Goal: Task Accomplishment & Management: Use online tool/utility

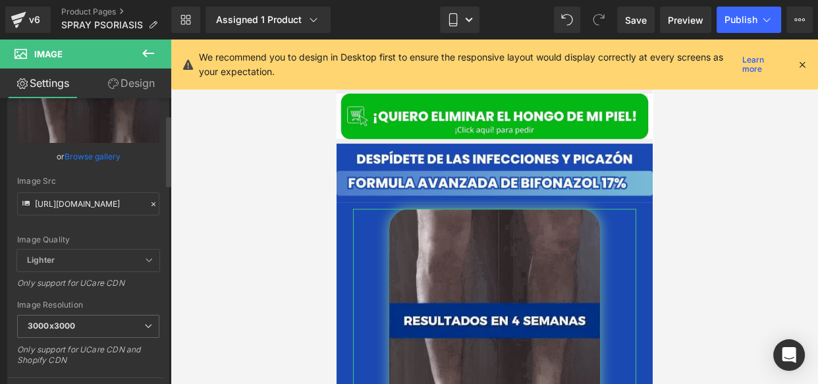
scroll to position [83, 0]
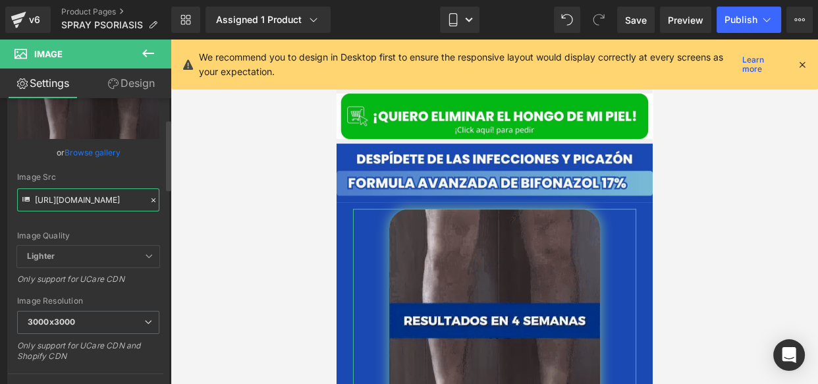
click at [97, 202] on input "[URL][DOMAIN_NAME]" at bounding box center [88, 199] width 142 height 23
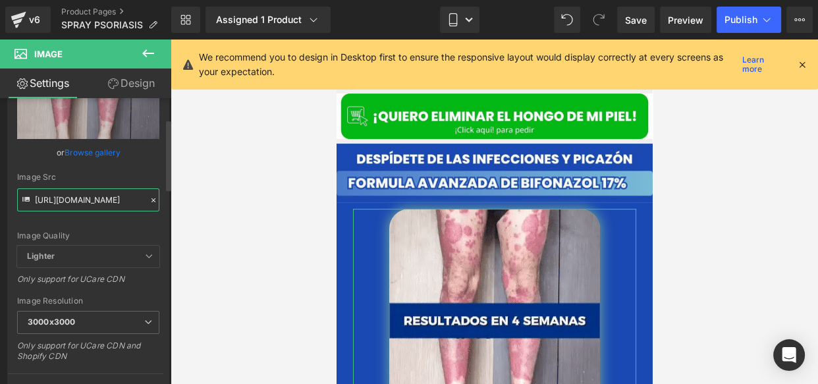
click at [97, 202] on input "[URL][DOMAIN_NAME]" at bounding box center [88, 199] width 142 height 23
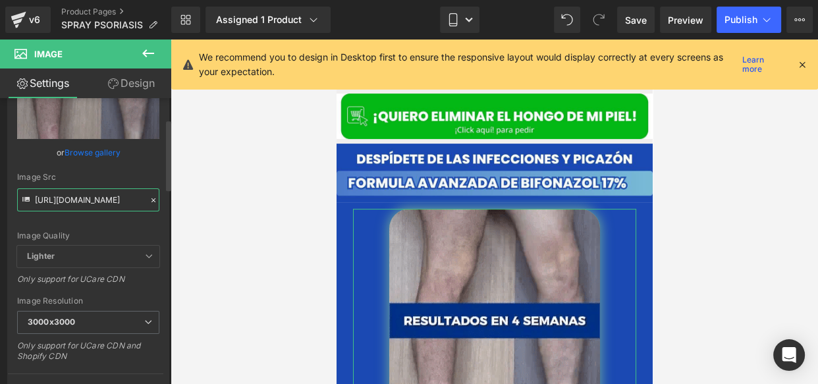
click at [97, 202] on input "[URL][DOMAIN_NAME]" at bounding box center [88, 199] width 142 height 23
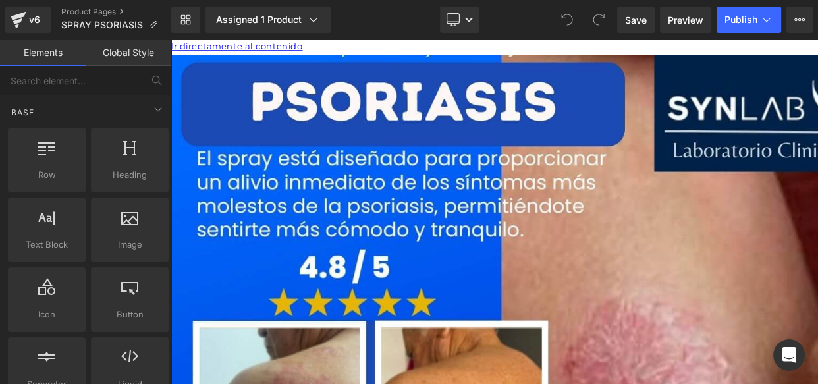
scroll to position [272, 0]
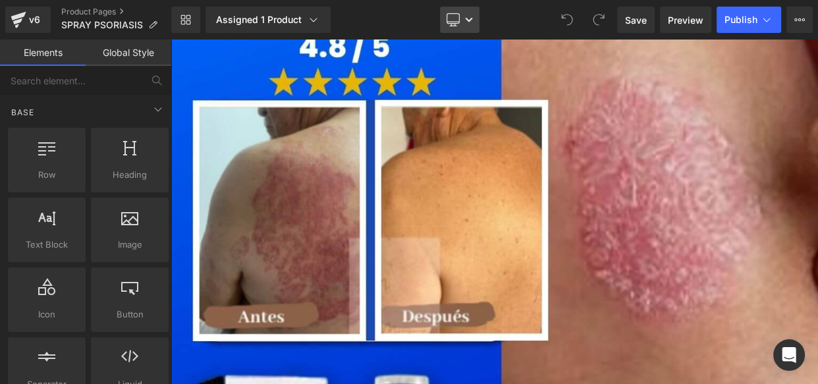
click at [479, 17] on link "Desktop" at bounding box center [460, 20] width 40 height 26
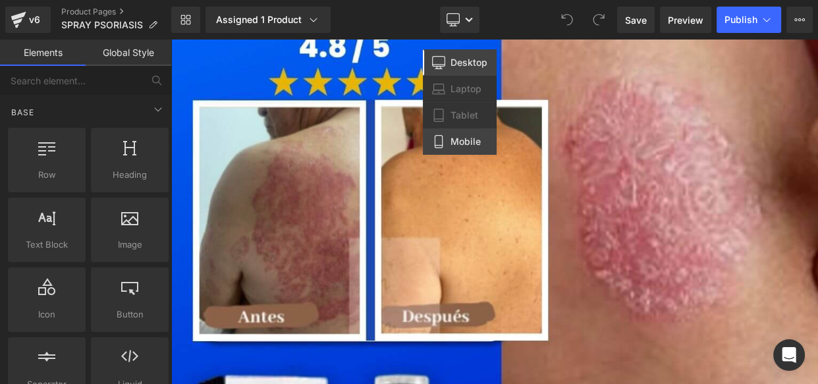
click at [457, 141] on span "Mobile" at bounding box center [466, 142] width 30 height 12
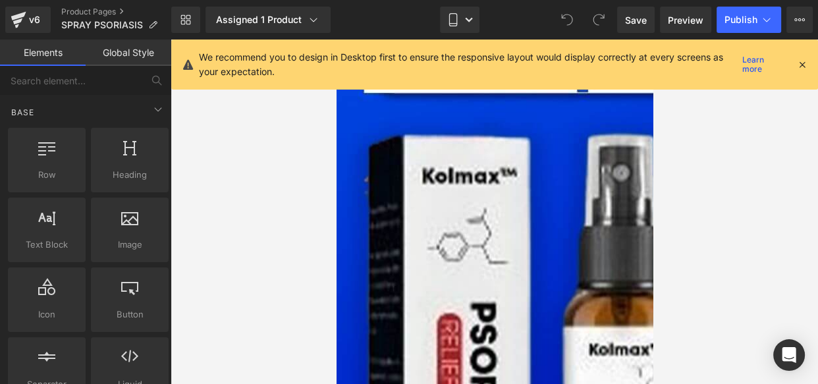
scroll to position [589, 0]
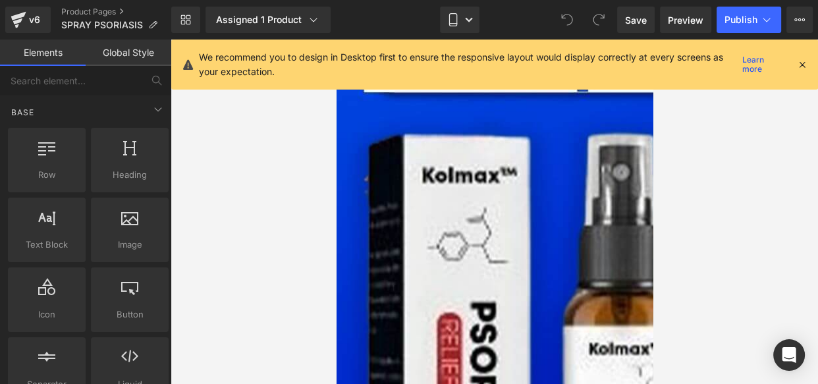
click at [336, 40] on span "Image" at bounding box center [336, 40] width 0 height 0
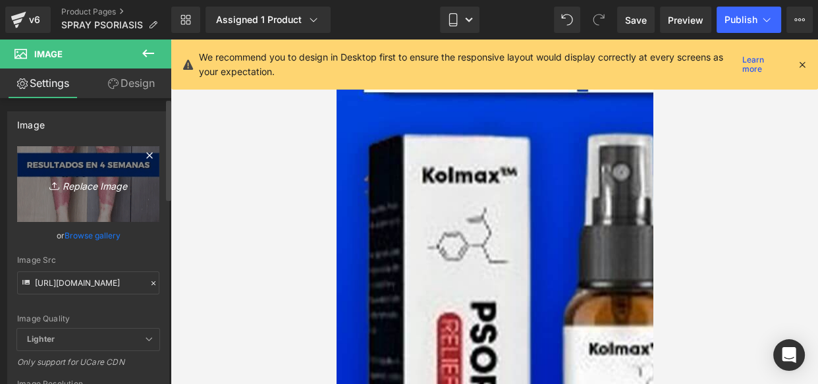
click at [78, 186] on icon "Replace Image" at bounding box center [88, 184] width 105 height 16
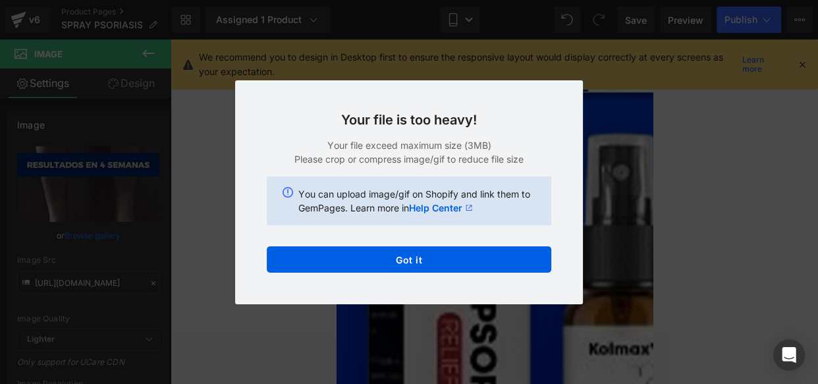
click at [210, 191] on div "Back to Library Insert Your file is too heavy! Your file exceed maximum size (3…" at bounding box center [409, 192] width 818 height 384
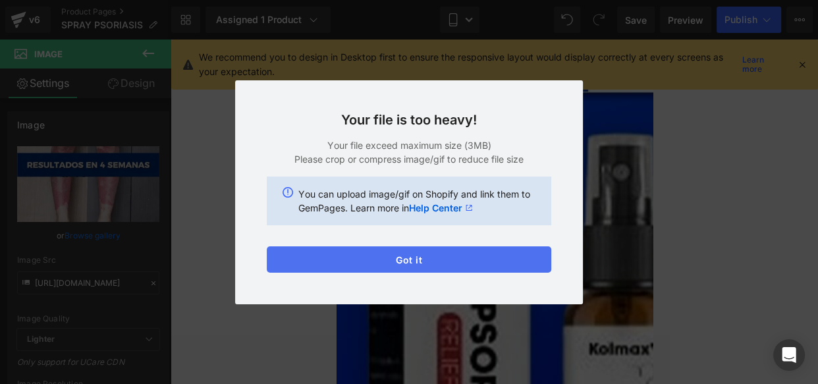
click at [390, 259] on button "Got it" at bounding box center [409, 259] width 285 height 26
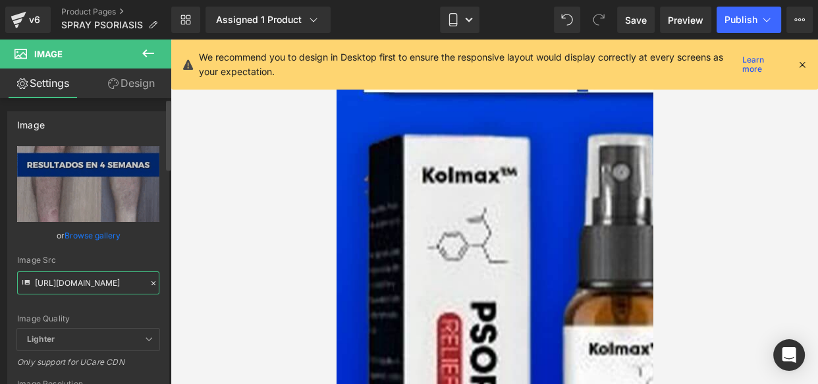
click at [59, 289] on input "https://cdn.shopify.com/s/files/1/0714/8539/1005/files/gempages_519370392620499…" at bounding box center [88, 283] width 142 height 23
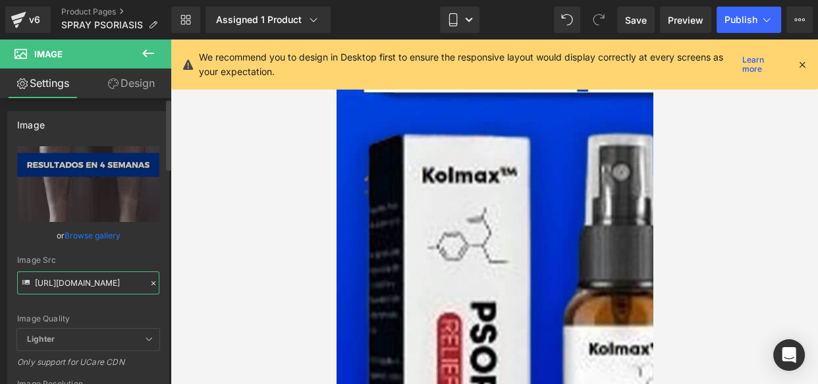
click at [59, 289] on input "https://cdn.shopify.com/s/files/1/0714/8539/1005/files/gempages_519370392620499…" at bounding box center [88, 283] width 142 height 23
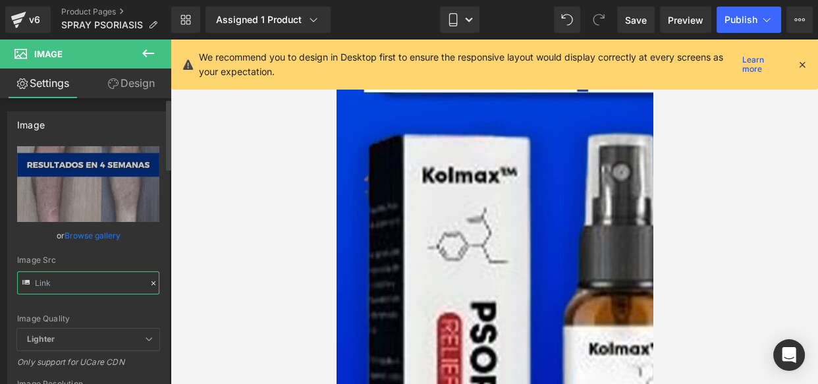
paste input "https://cdn.shopify.com/s/files/1/0714/8539/1005/files/RESULTADOSS_EN_2_SEMANAS…"
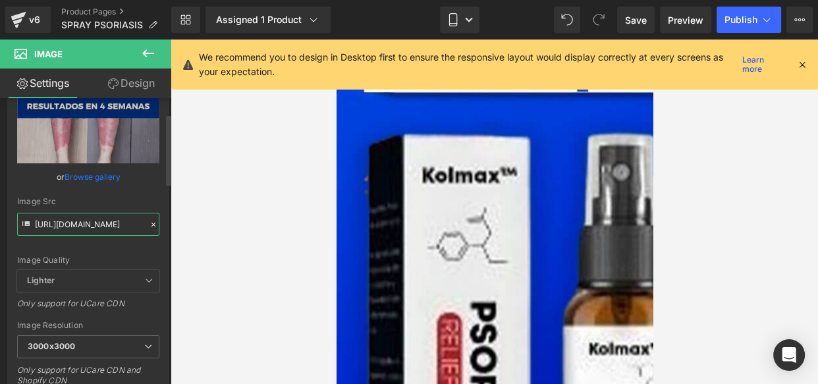
scroll to position [62, 0]
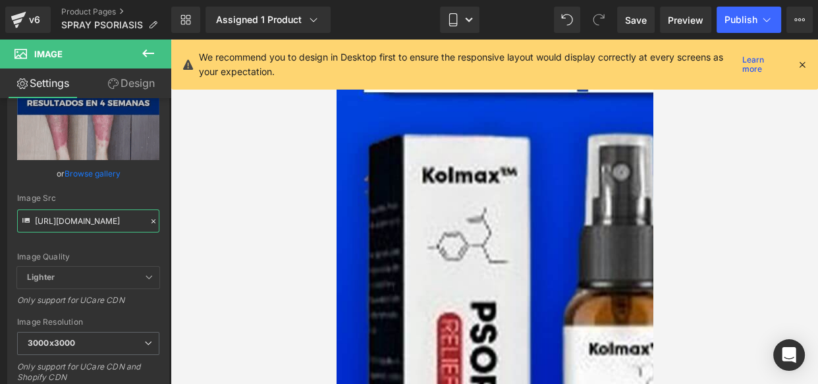
type input "https://cdn.shopify.com/s/files/1/0714/8539/1005/files/RESULTADOSS_EN_2_SEMANAS…"
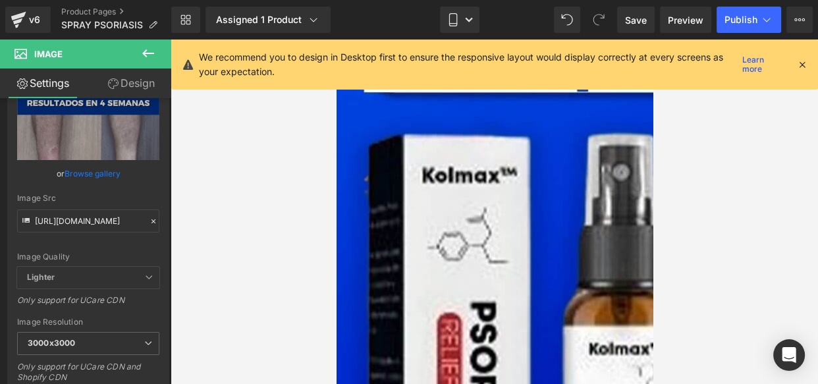
click at [799, 67] on icon at bounding box center [803, 65] width 12 height 12
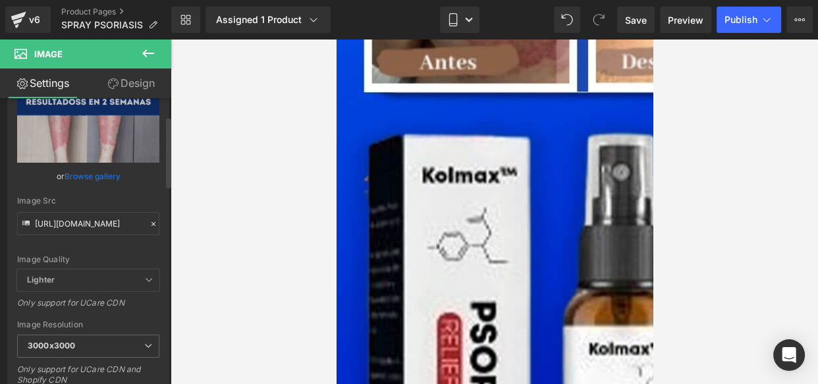
scroll to position [53, 0]
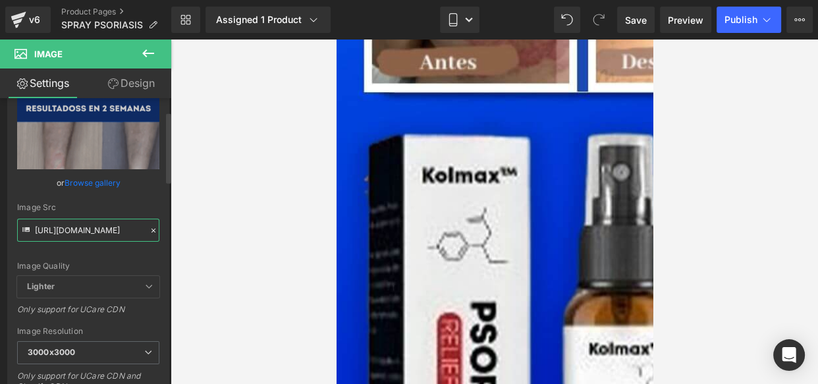
click at [102, 220] on input "https://cdn.shopify.com/s/files/1/0714/8539/1005/files/RESULTADOSS_EN_2_SEMANAS…" at bounding box center [88, 230] width 142 height 23
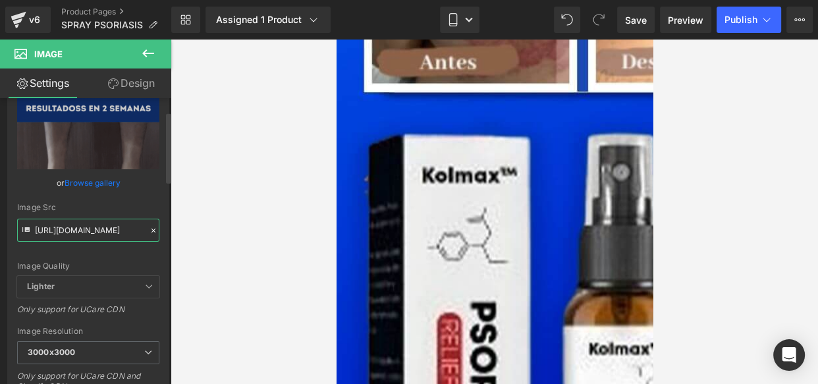
click at [102, 220] on input "https://cdn.shopify.com/s/files/1/0714/8539/1005/files/RESULTADOSS_EN_2_SEMANAS…" at bounding box center [88, 230] width 142 height 23
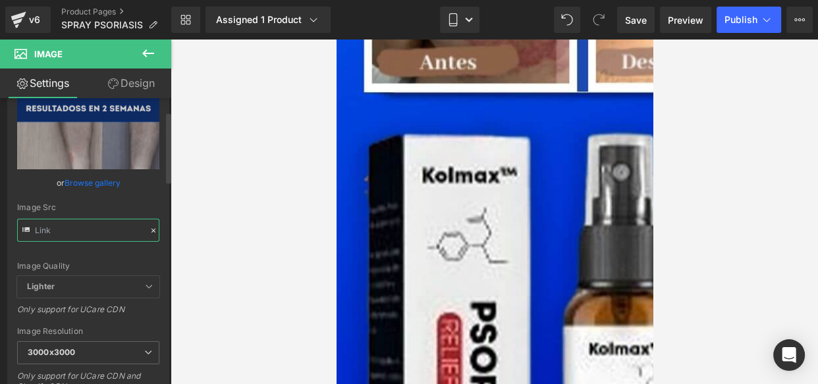
type input "https://cdn.shopify.com/s/files/1/0714/8539/1005/files/RESULTADOSS_EN_2_SEMANAS…"
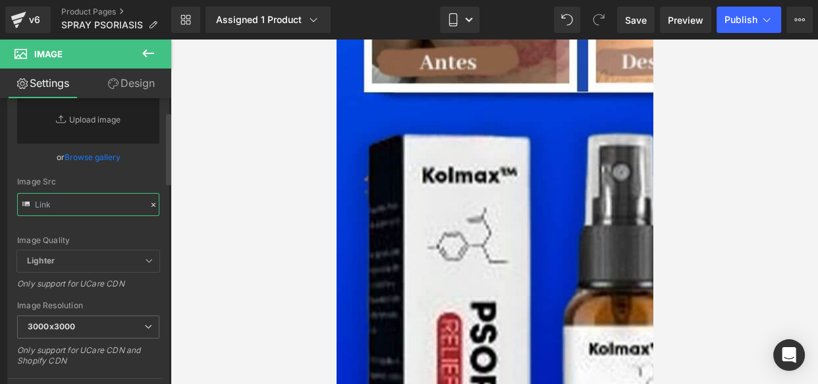
paste input "https://cdn.shopify.com/s/files/1/0714/8539/1005/files/RESULTADOSS_EN_2_SEMANAS…"
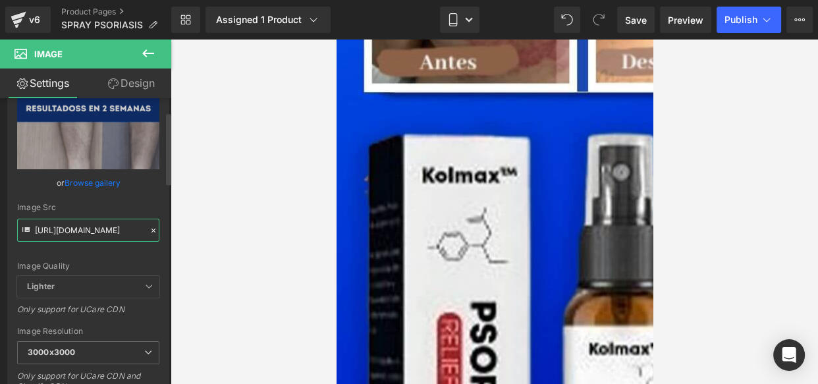
type input "https://cdn.shopify.com/s/files/1/0714/8539/1005/files/RESULTADOSS_EN_2_SEMANAS…"
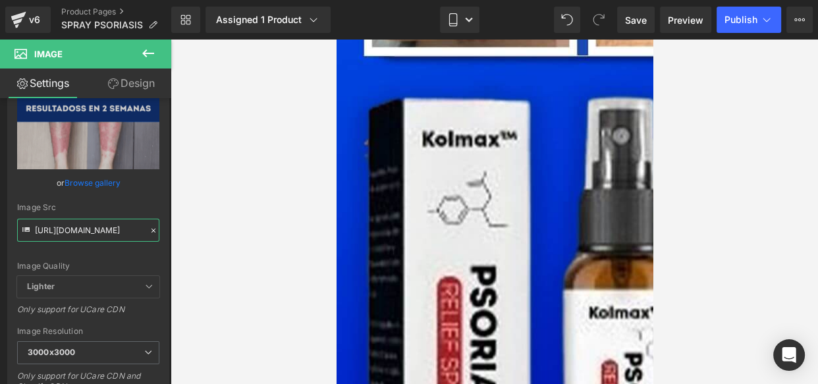
scroll to position [624, 0]
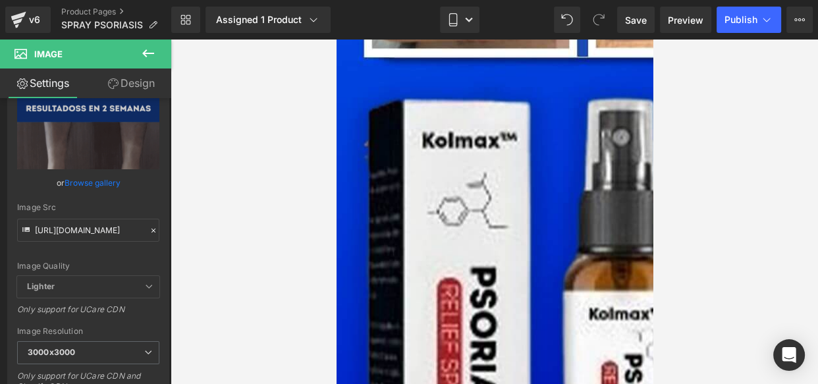
click at [127, 69] on link "Design" at bounding box center [131, 84] width 86 height 30
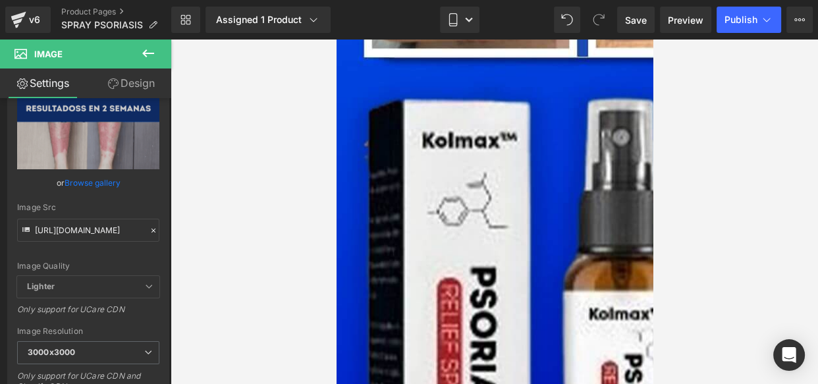
scroll to position [0, 0]
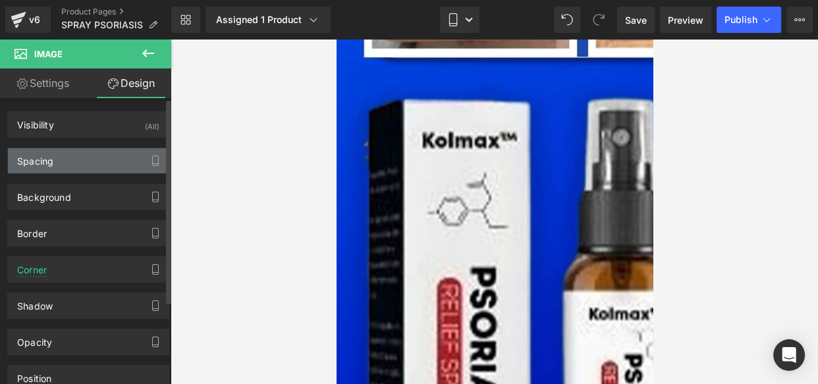
click at [115, 167] on div "Spacing" at bounding box center [88, 160] width 161 height 25
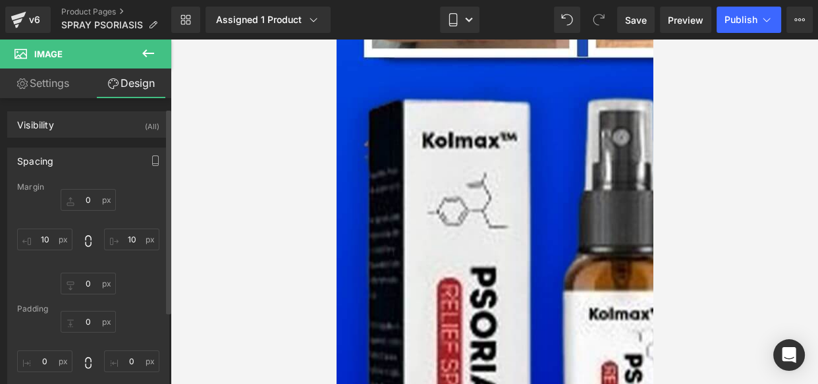
scroll to position [260, 0]
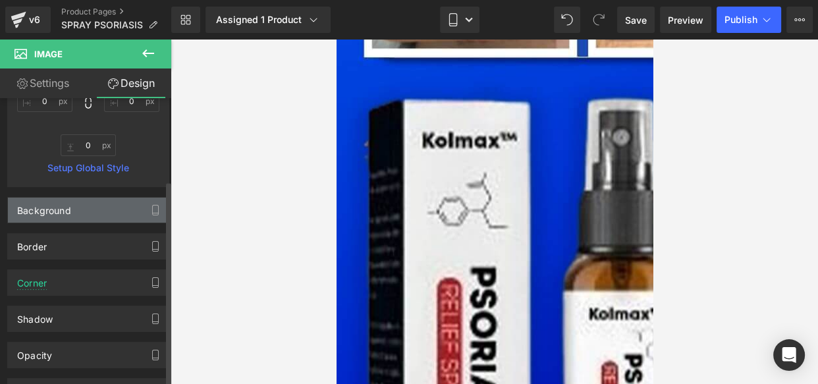
click at [94, 203] on div "Background" at bounding box center [88, 210] width 161 height 25
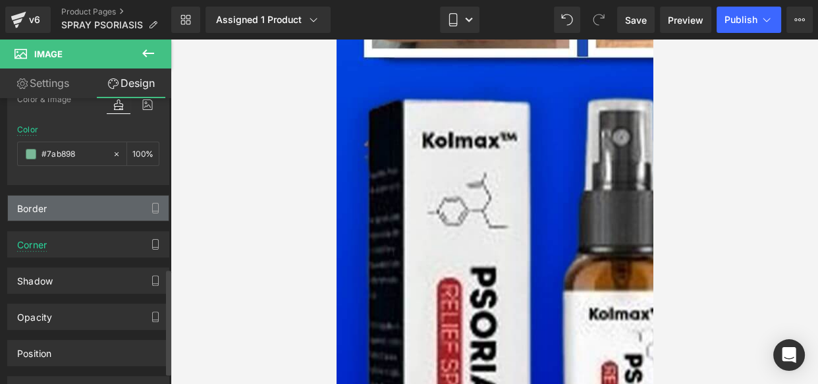
scroll to position [490, 0]
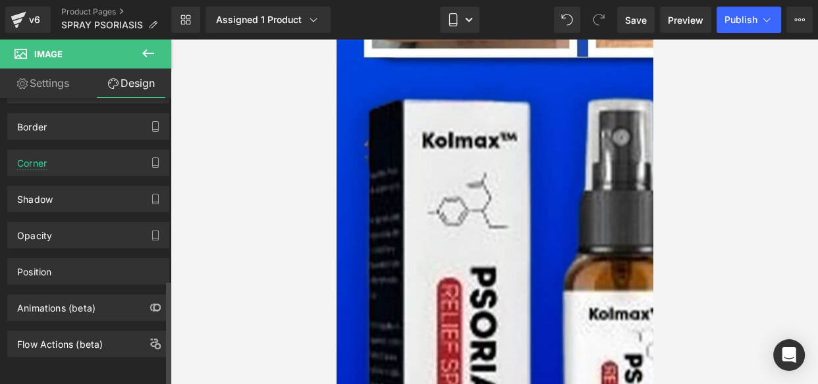
click at [83, 176] on div "Shadow outer Shadow Style Drop Shadow Outer Shadow rgba(122, 184, 152, 0.8) Sha…" at bounding box center [88, 194] width 177 height 36
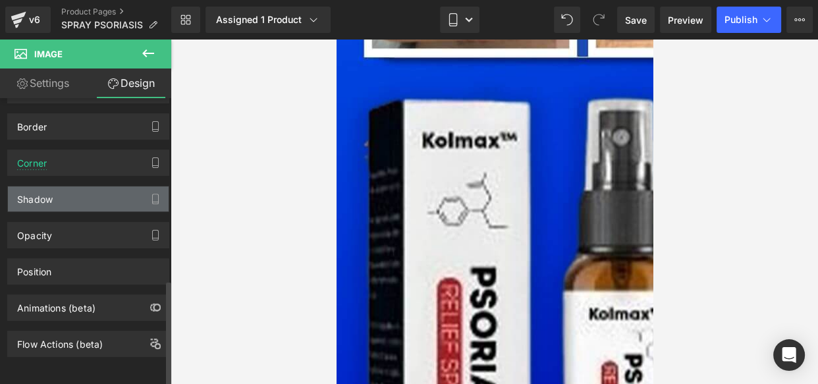
click at [81, 193] on div "Shadow" at bounding box center [88, 198] width 161 height 25
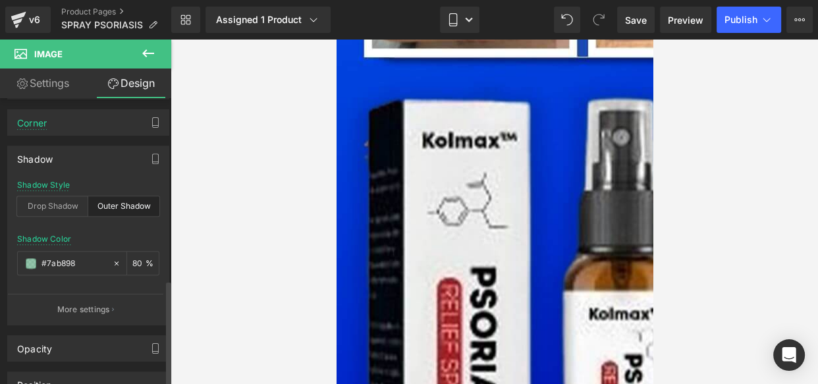
scroll to position [515, 0]
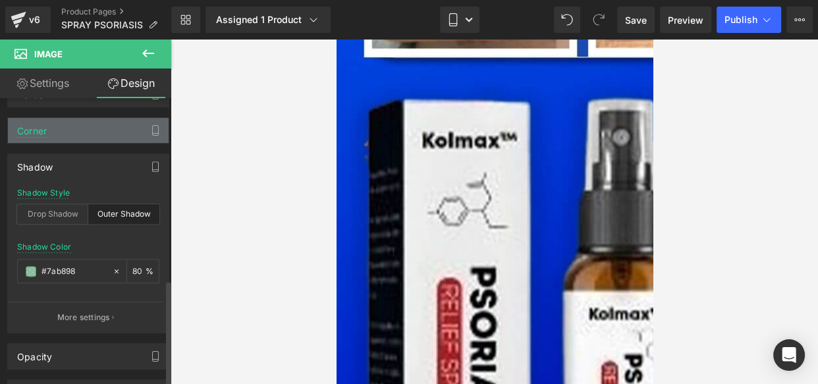
click at [54, 135] on div "Corner" at bounding box center [88, 130] width 161 height 25
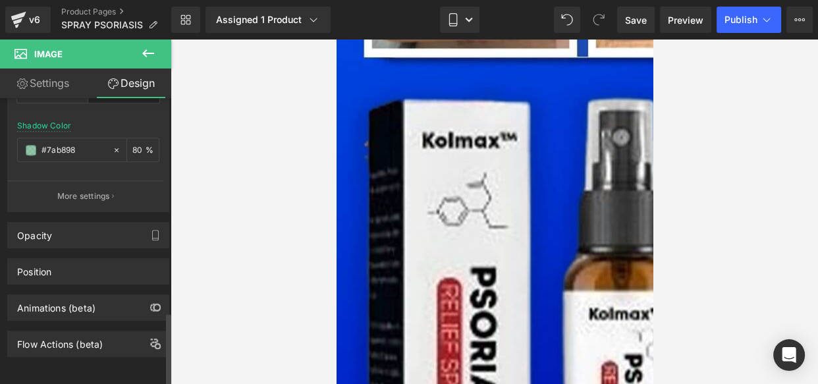
scroll to position [830, 0]
click at [72, 234] on div "Opacity" at bounding box center [88, 235] width 161 height 25
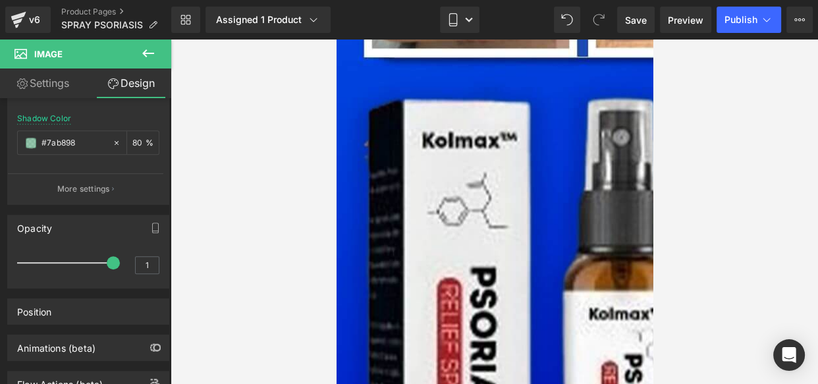
click at [54, 88] on link "Settings" at bounding box center [43, 84] width 86 height 30
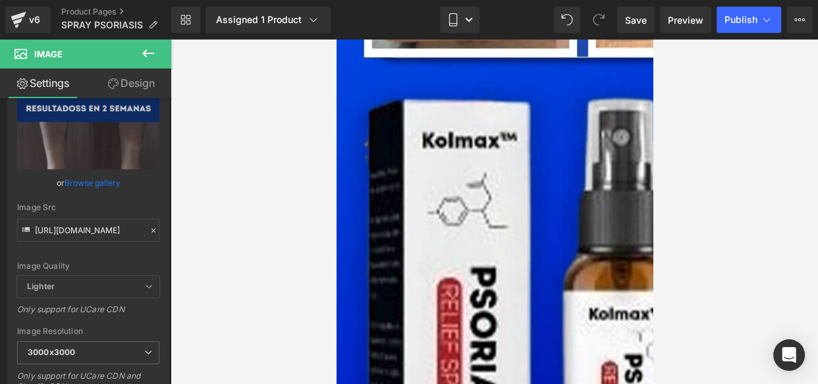
click at [136, 96] on link "Design" at bounding box center [131, 84] width 86 height 30
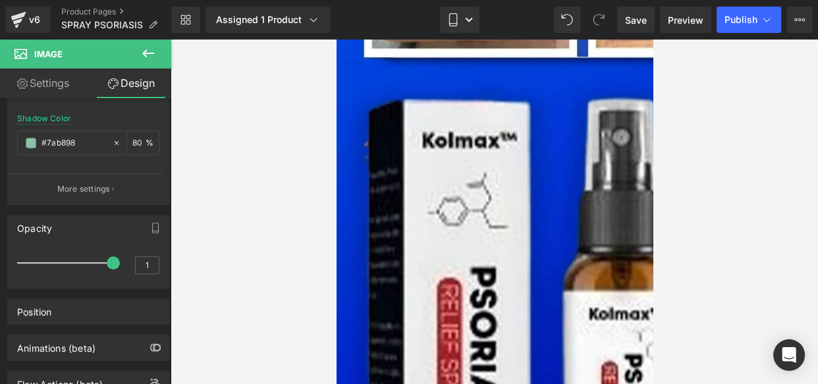
type input "0"
type input "10"
type input "0"
type input "10"
type input "0"
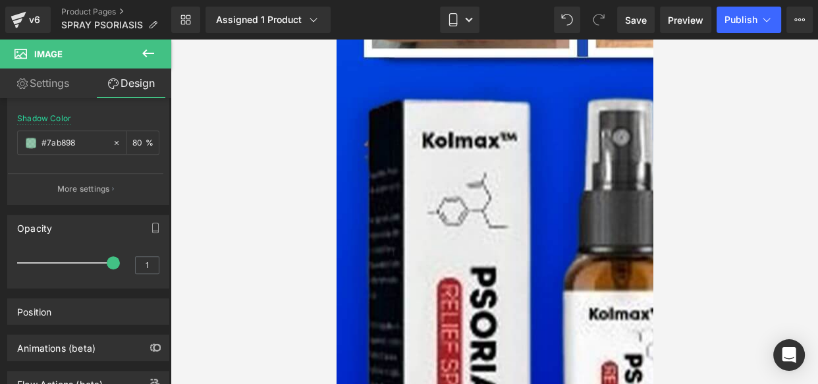
type input "0"
type input "100"
type input "80"
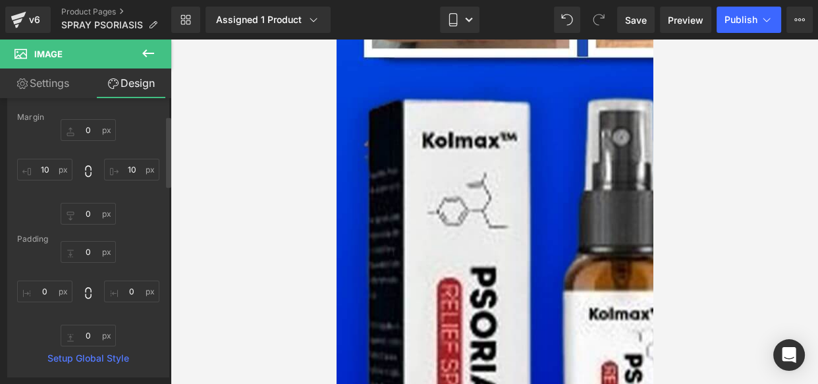
scroll to position [0, 0]
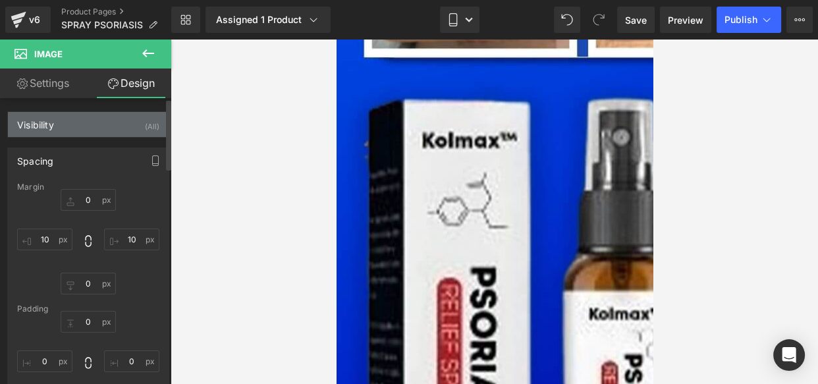
click at [65, 112] on div "Visibility (All)" at bounding box center [88, 124] width 161 height 25
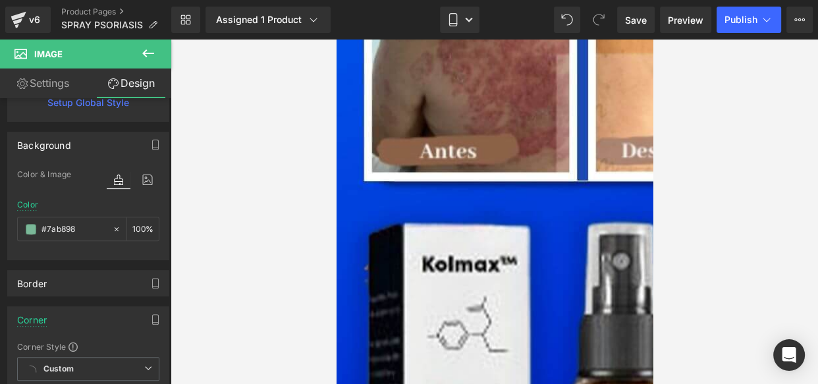
scroll to position [573, 0]
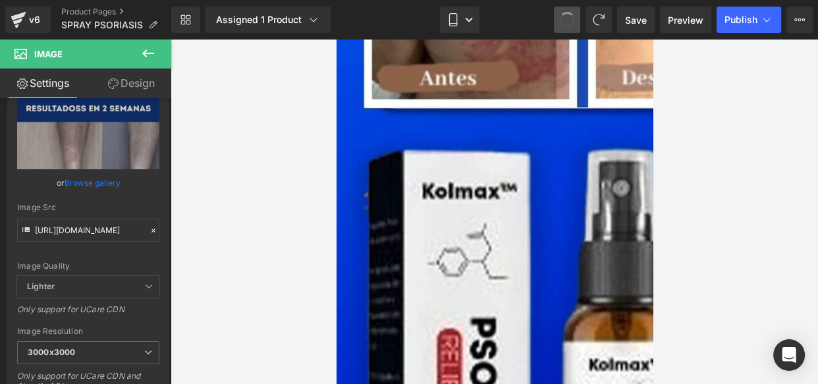
click at [556, 22] on button at bounding box center [567, 20] width 26 height 26
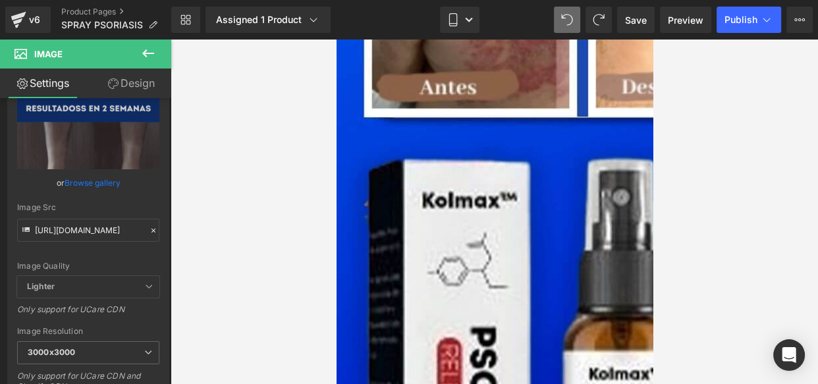
scroll to position [565, 0]
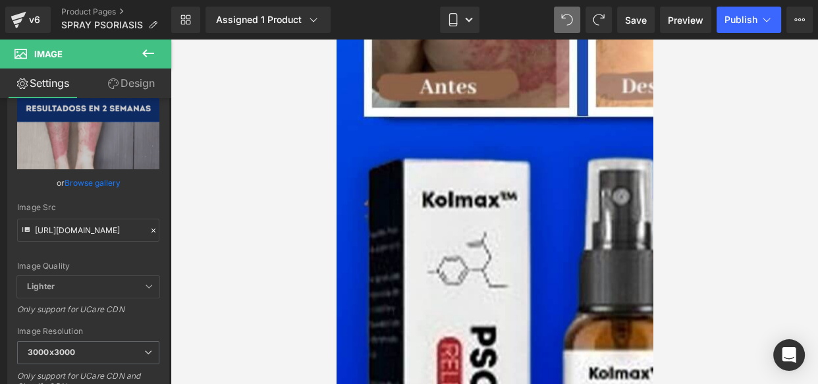
type input "https://cdn.shopify.com/s/files/1/0714/8539/1005/files/gempages_519370392620499…"
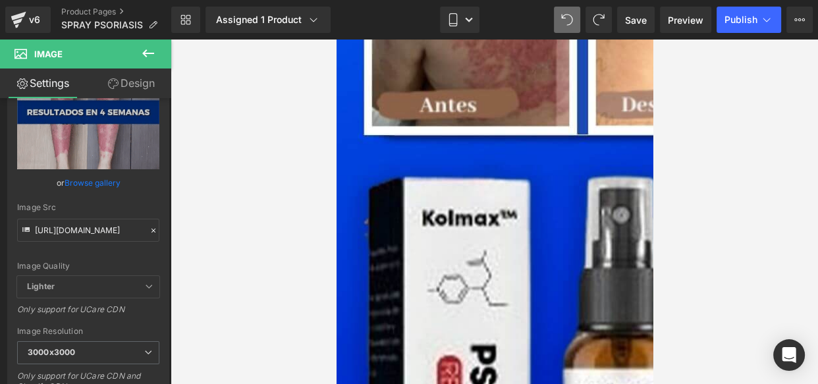
scroll to position [547, 0]
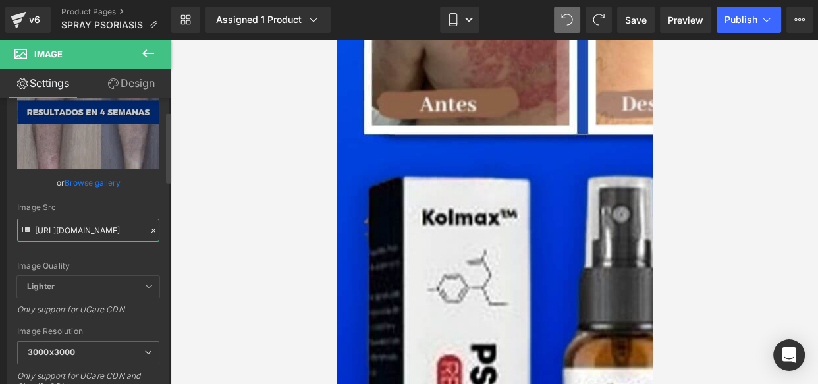
click at [94, 234] on input "https://cdn.shopify.com/s/files/1/0714/8539/1005/files/gempages_519370392620499…" at bounding box center [88, 230] width 142 height 23
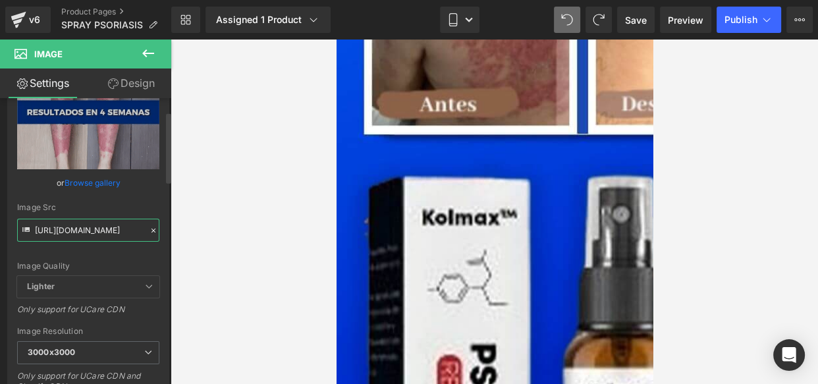
click at [94, 234] on input "https://cdn.shopify.com/s/files/1/0714/8539/1005/files/gempages_519370392620499…" at bounding box center [88, 230] width 142 height 23
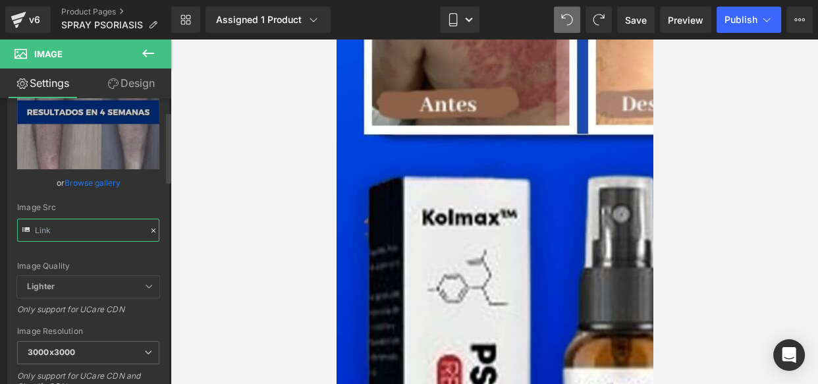
type input "https://cdn.shopify.com/s/files/1/0714/8539/1005/files/gempages_519370392620499…"
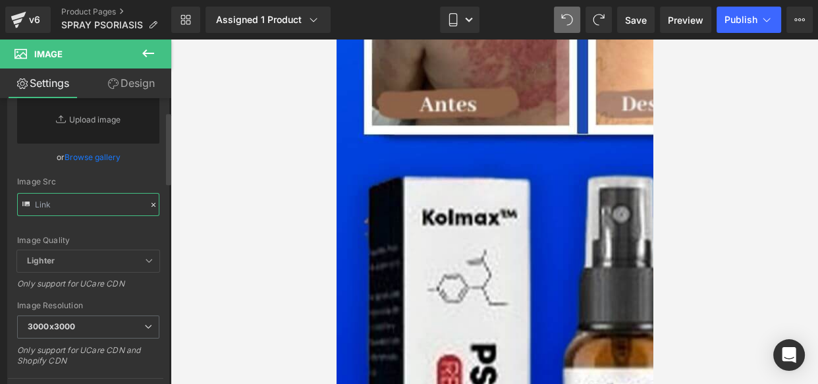
click at [63, 204] on input "text" at bounding box center [88, 204] width 142 height 23
paste input "https://cdn.shopify.com/s/files/1/0714/8539/1005/files/RESULTADOSS_EN_2_SEMANAS…"
type input "https://cdn.shopify.com/s/files/1/0714/8539/1005/files/RESULTADOSS_EN_2_SEMANAS…"
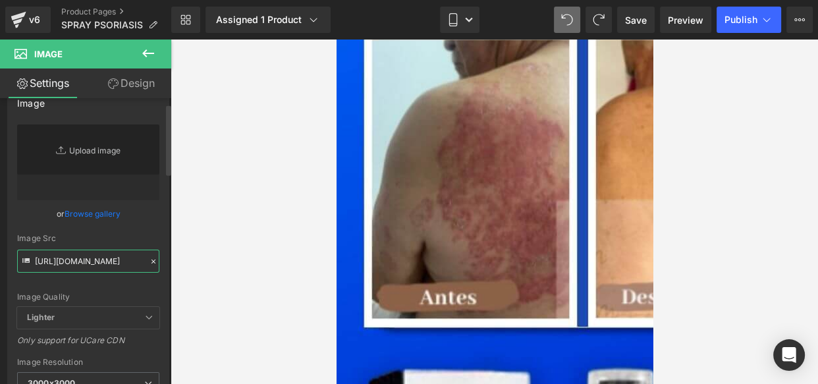
scroll to position [19, 0]
click at [92, 262] on input "https://cdn.shopify.com/s/files/1/0714/8539/1005/files/RESULTADOSS_EN_2_SEMANAS…" at bounding box center [88, 263] width 142 height 23
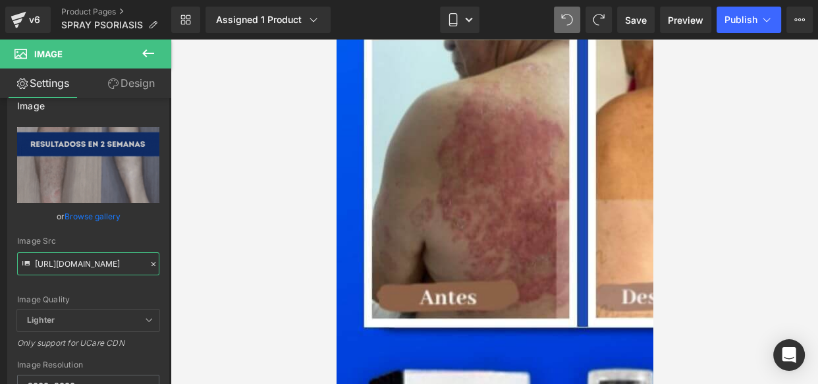
paste input "https://cdn.shopify.com/s/files/1/0714/8539/1005/files/RESULTADOSS_EN_2_SEMANAS…"
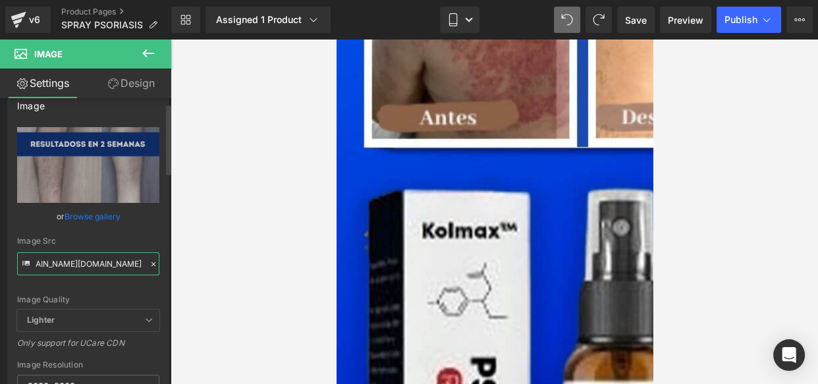
scroll to position [535, 0]
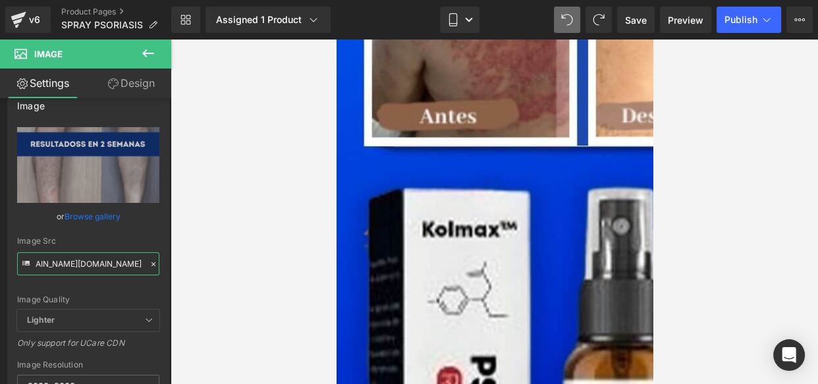
type input "https://cdn.shopify.com/s/files/1/0714/8539/1005/files/RESULTADOSS_EN_2_SEMANAS…"
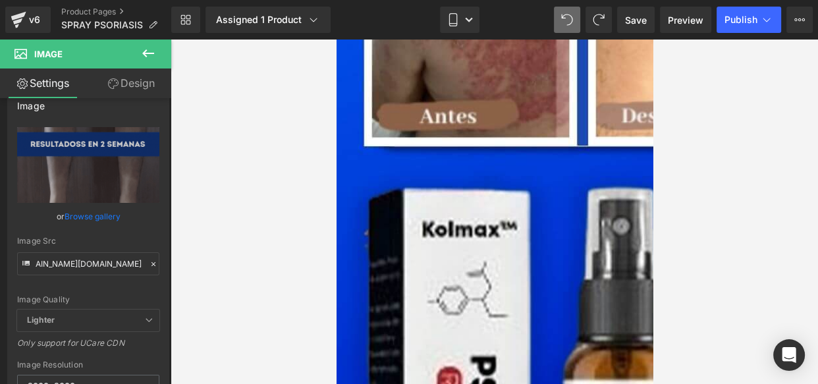
click at [131, 94] on link "Design" at bounding box center [131, 84] width 86 height 30
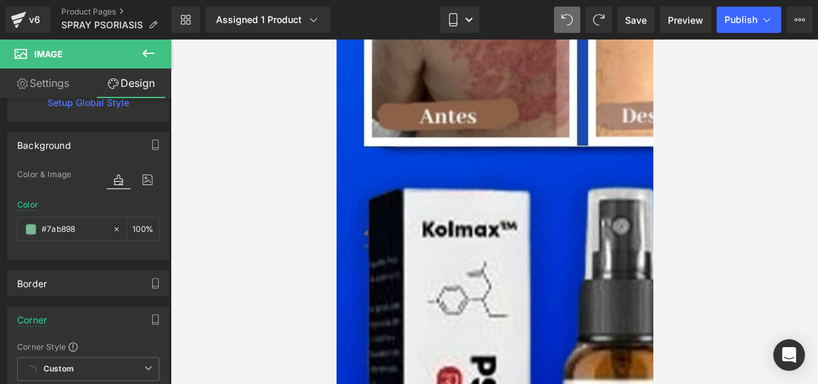
scroll to position [0, 0]
type input "0"
type input "10"
type input "0"
type input "10"
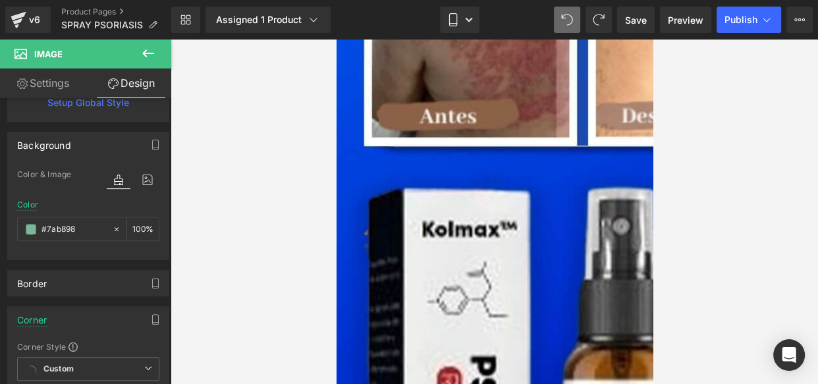
type input "0"
type input "100"
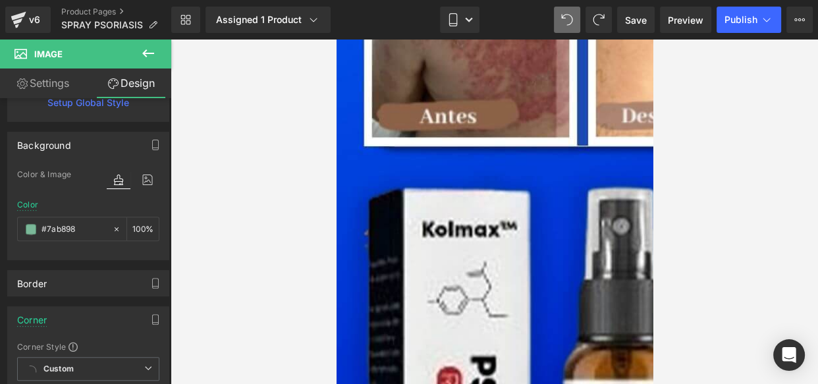
type input "80"
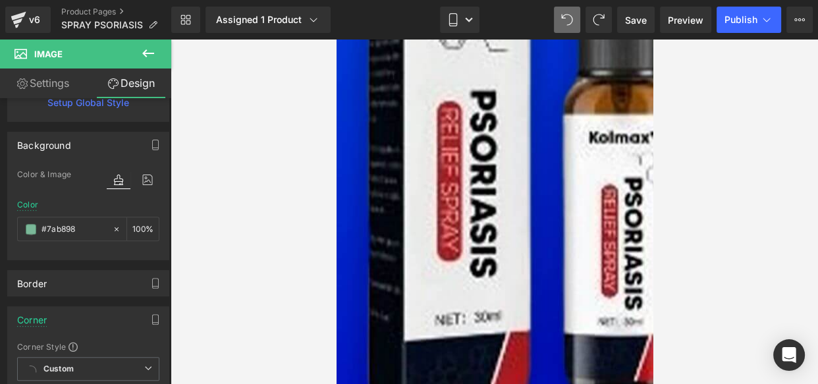
scroll to position [802, 0]
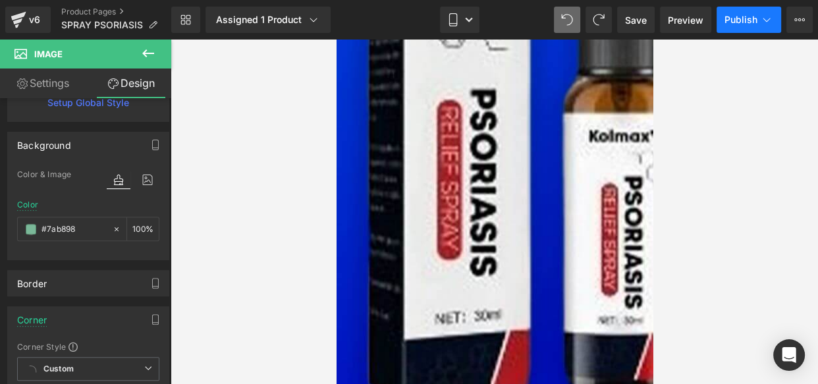
click at [746, 19] on span "Publish" at bounding box center [741, 19] width 33 height 11
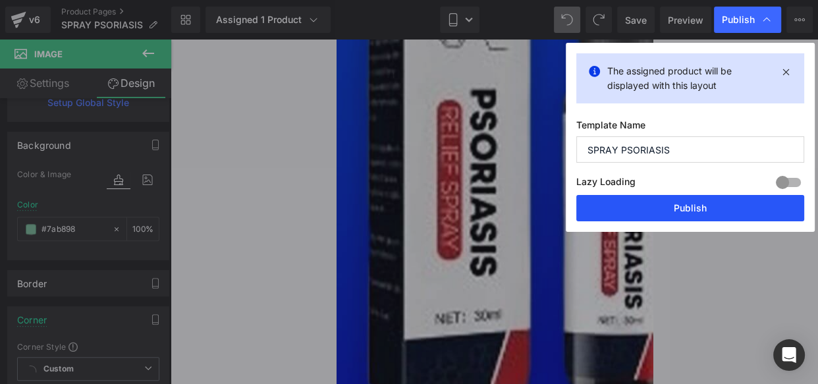
click at [646, 207] on button "Publish" at bounding box center [691, 208] width 228 height 26
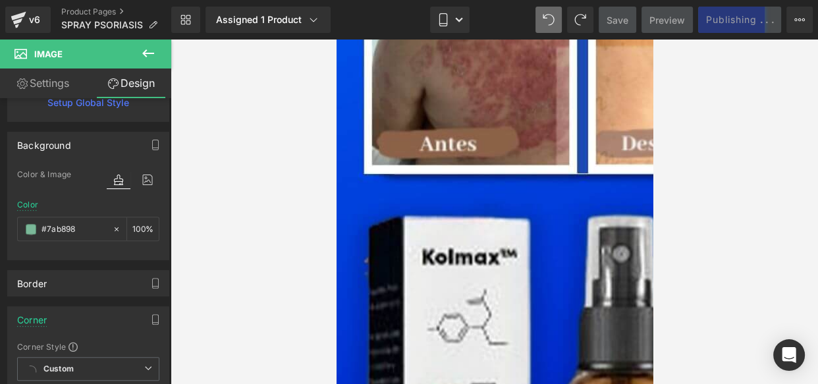
scroll to position [507, 0]
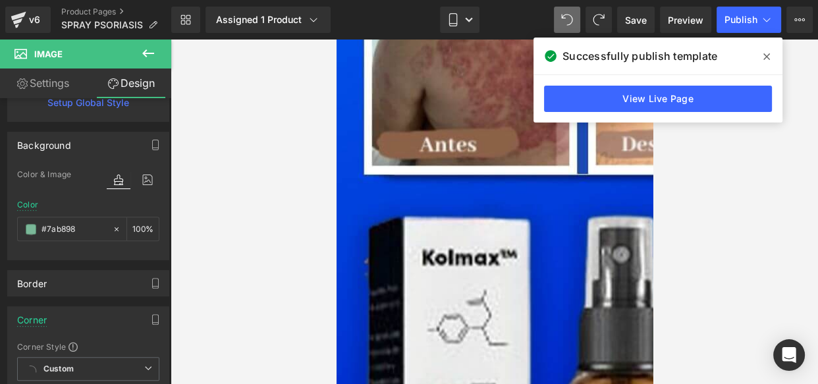
click at [772, 59] on span at bounding box center [767, 56] width 21 height 21
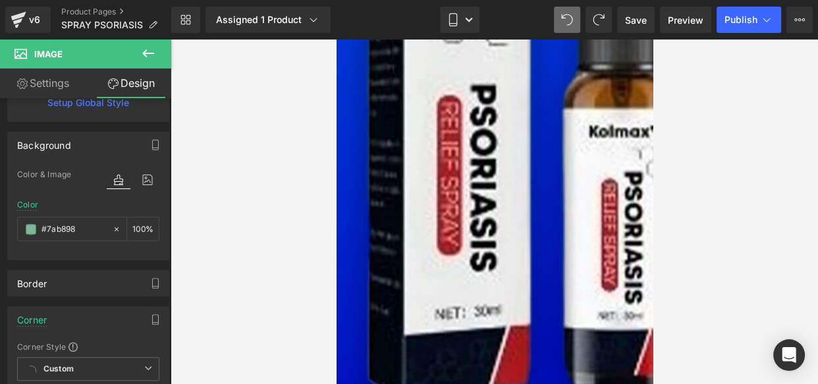
scroll to position [807, 0]
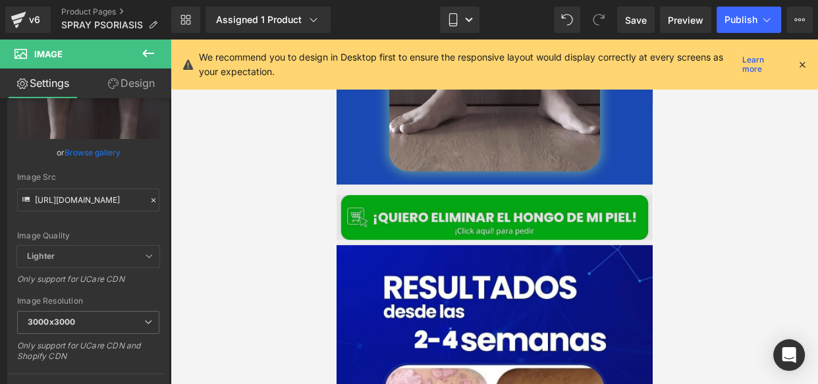
scroll to position [582, 0]
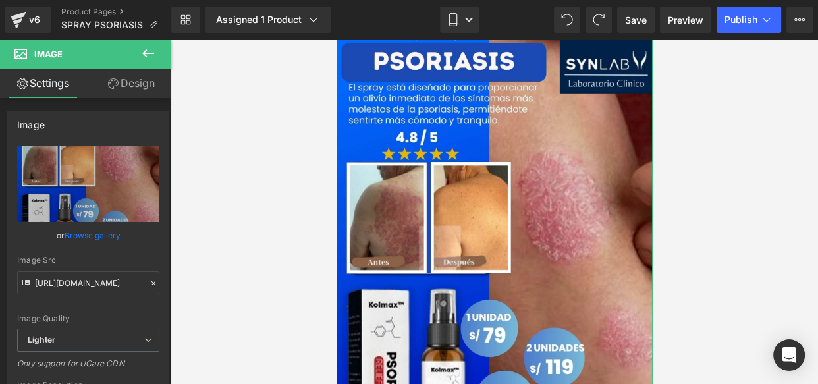
click at [0, 0] on icon "Replace Image" at bounding box center [0, 0] width 0 height 0
type input "C:\fakepath\Posteo de Instagram Productos Naturales Fotográfico Verde y Blanco …"
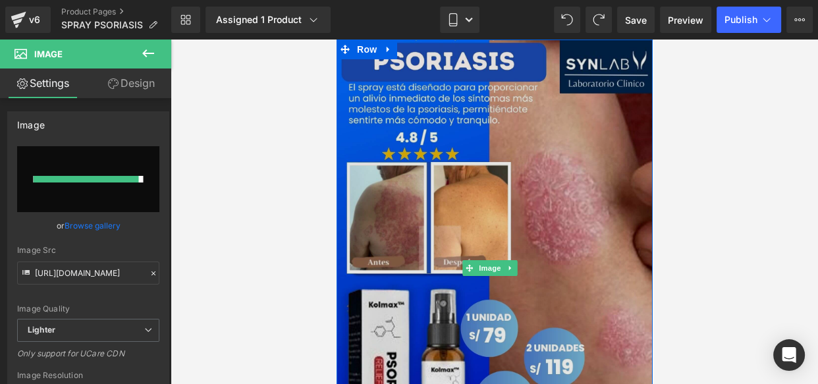
type input "https://ucarecdn.com/95bcd33a-0026-4cac-b870-2eb921c2f862/-/format/auto/-/previ…"
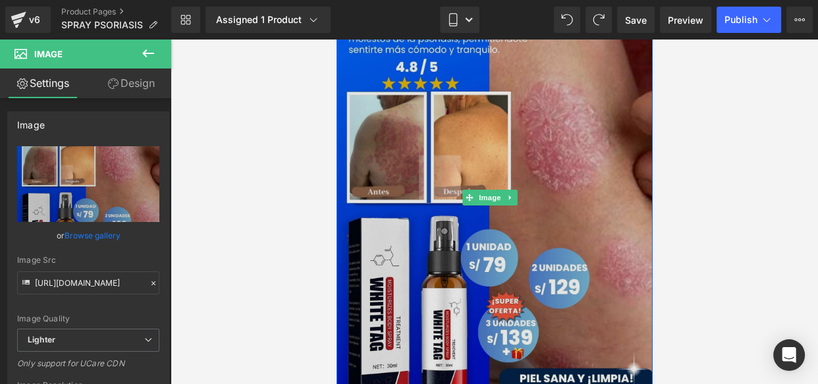
scroll to position [69, 0]
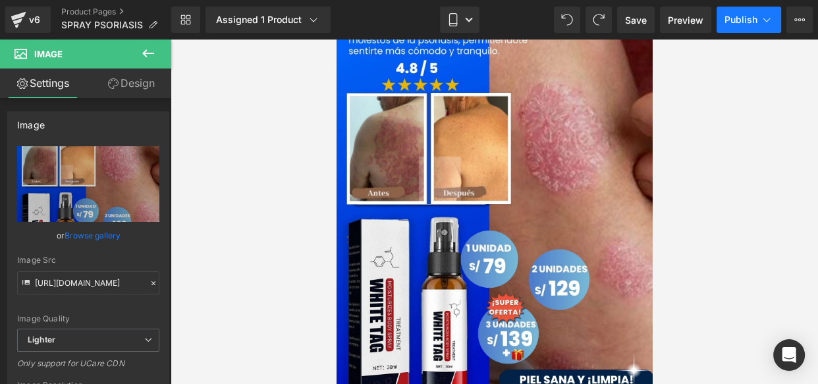
click at [737, 21] on span "Publish" at bounding box center [741, 19] width 33 height 11
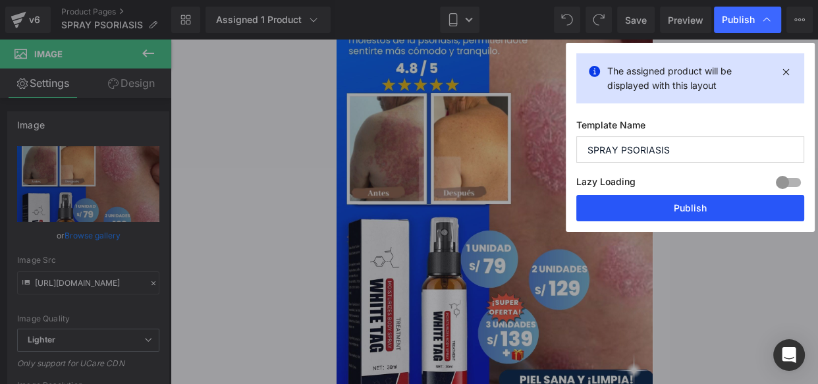
click at [661, 210] on button "Publish" at bounding box center [691, 208] width 228 height 26
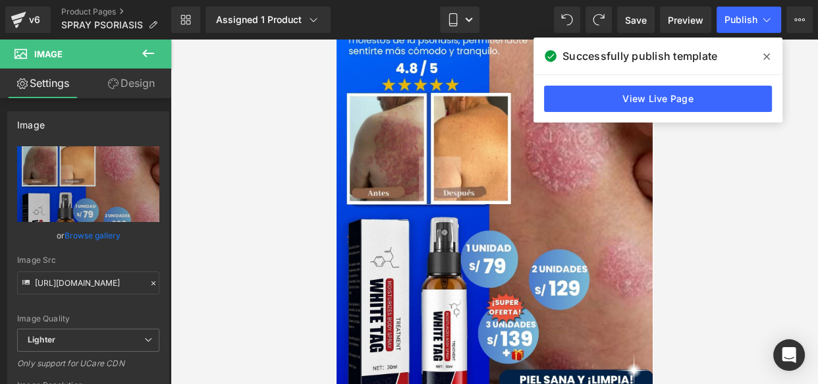
click at [774, 61] on span at bounding box center [767, 56] width 21 height 21
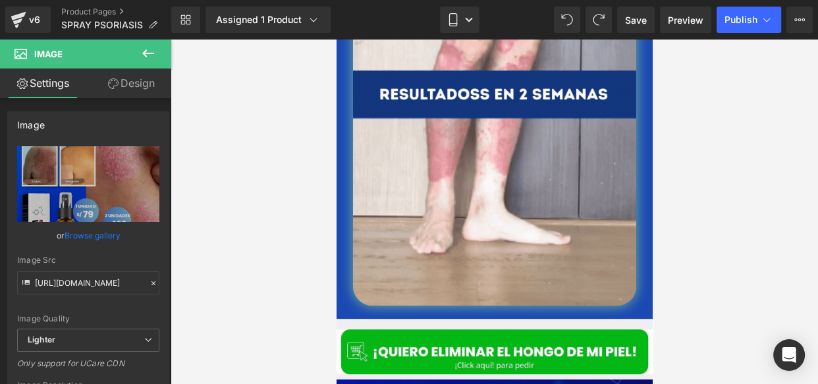
scroll to position [1109, 0]
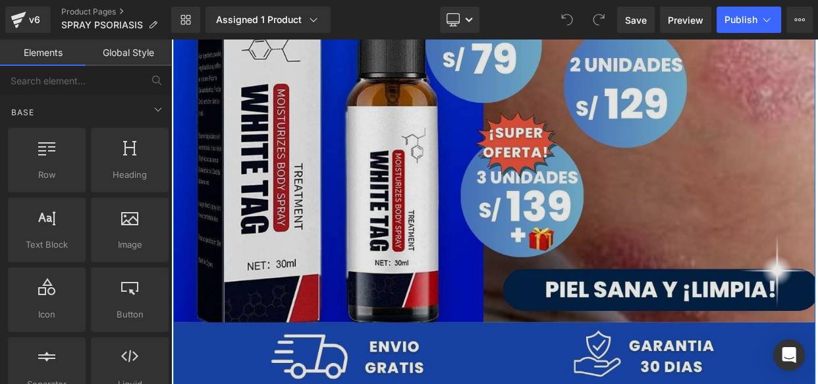
scroll to position [725, 0]
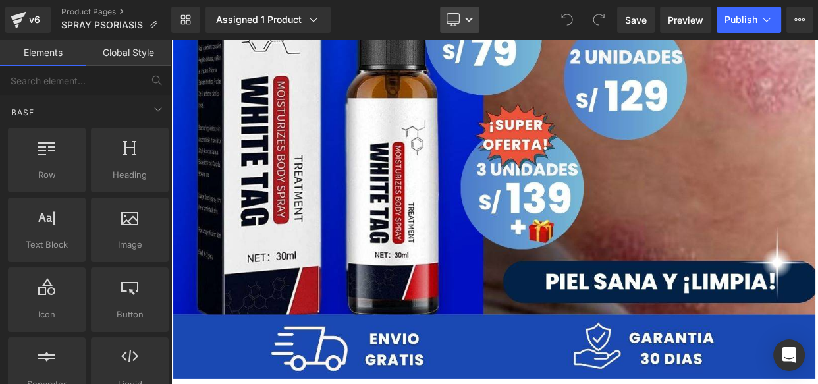
click at [462, 19] on link "Desktop" at bounding box center [460, 20] width 40 height 26
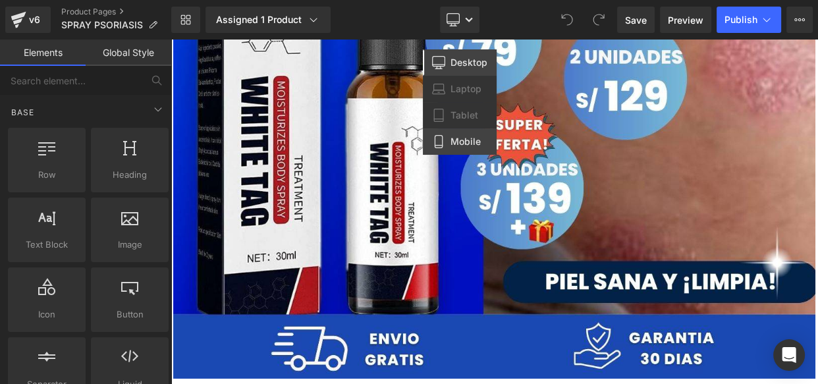
click at [455, 140] on span "Mobile" at bounding box center [466, 142] width 30 height 12
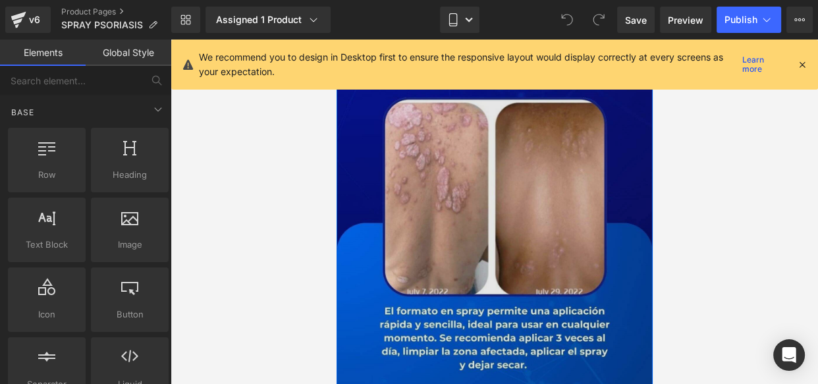
scroll to position [1036, 0]
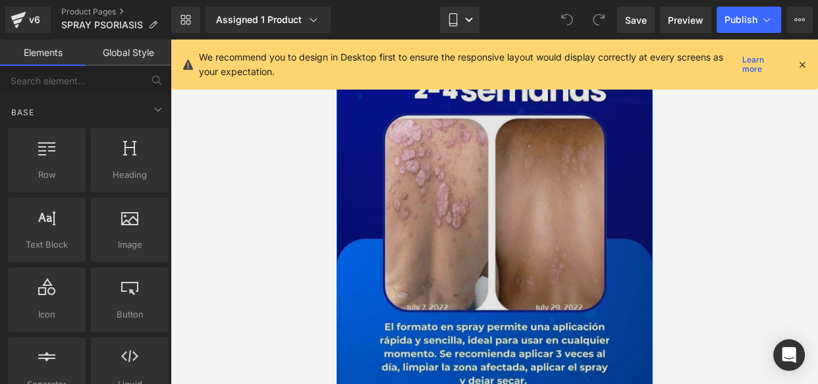
click at [474, 194] on img at bounding box center [494, 245] width 316 height 501
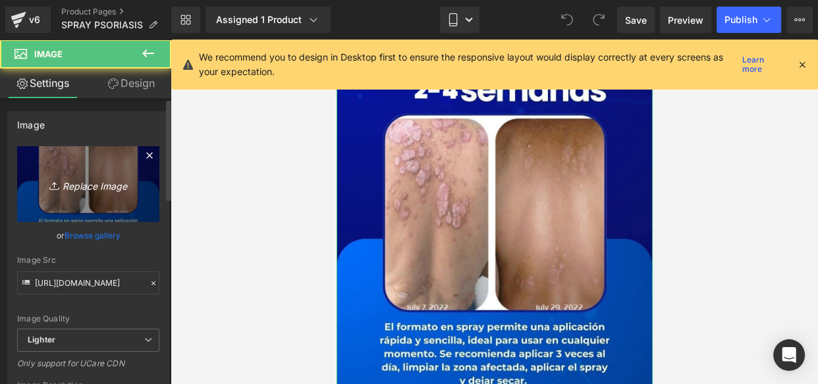
click at [86, 183] on icon "Replace Image" at bounding box center [88, 184] width 105 height 16
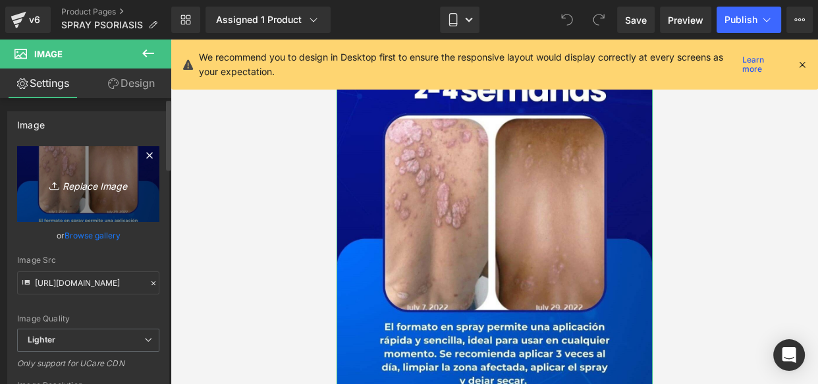
type input "C:\fakepath\4 (2) (1).jpg"
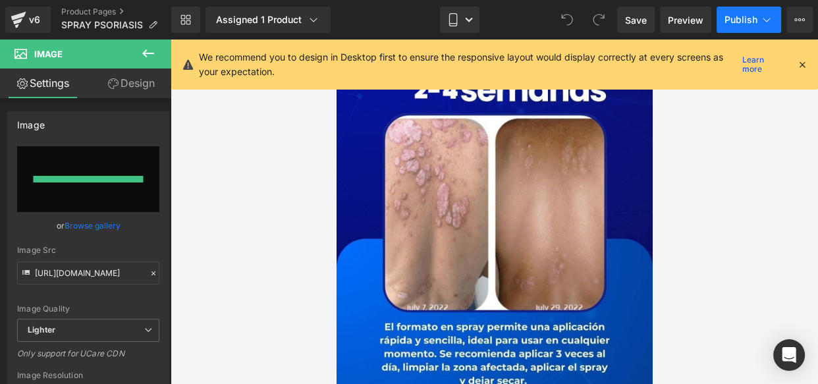
type input "[URL][DOMAIN_NAME]"
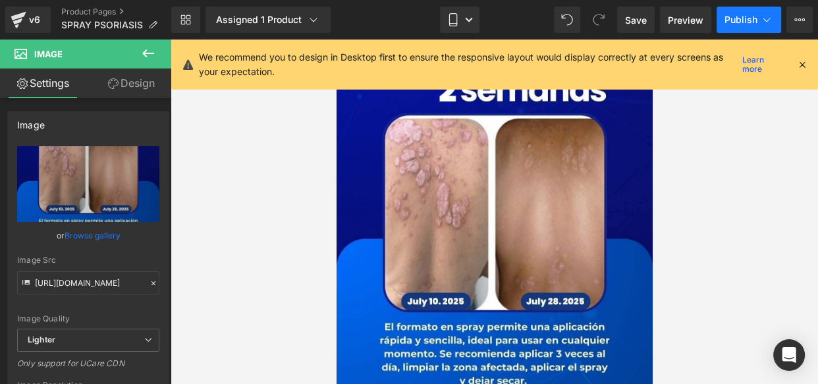
click at [730, 19] on span "Publish" at bounding box center [741, 19] width 33 height 11
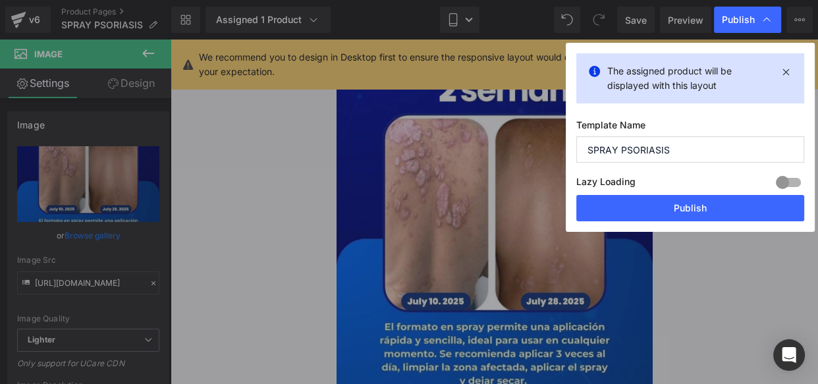
click at [678, 203] on button "Publish" at bounding box center [691, 208] width 228 height 26
click at [678, 202] on div at bounding box center [495, 212] width 648 height 345
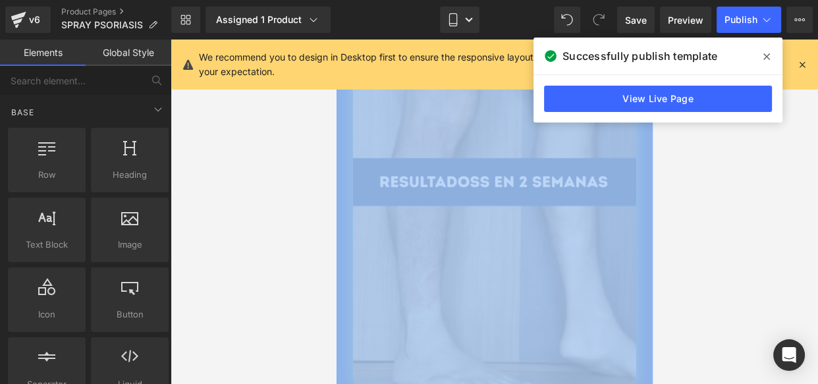
scroll to position [559, 0]
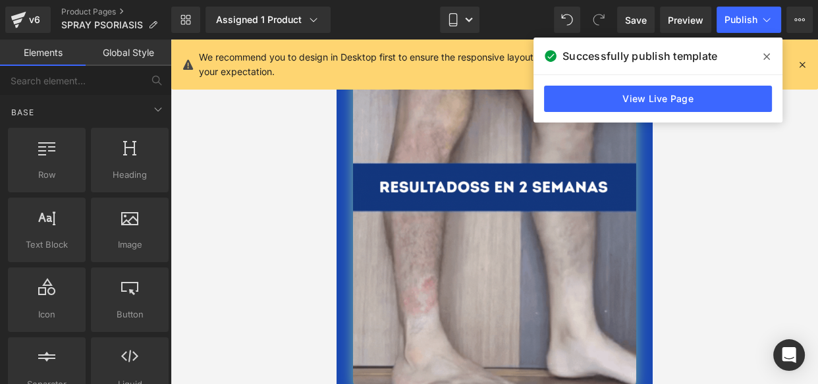
click at [762, 60] on span at bounding box center [767, 56] width 21 height 21
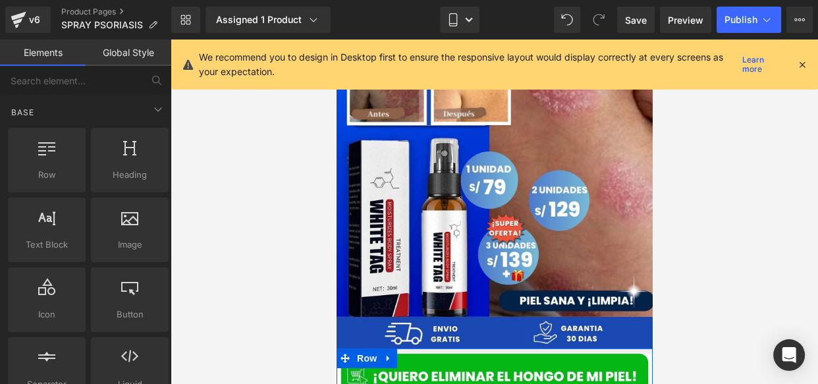
click at [533, 229] on img at bounding box center [494, 119] width 316 height 457
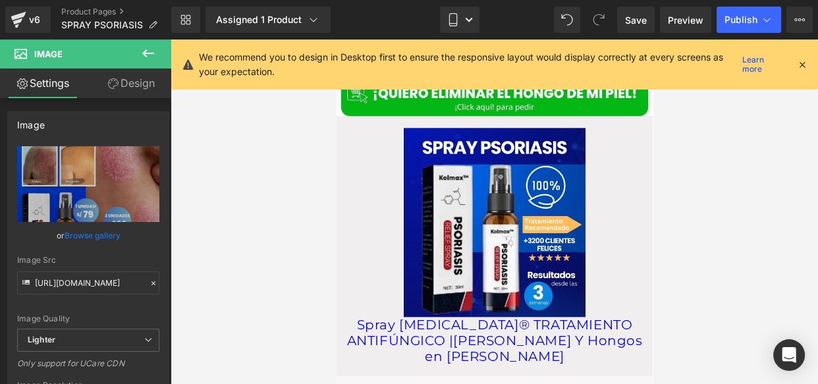
scroll to position [1469, 0]
